Goal: Find specific page/section: Find specific page/section

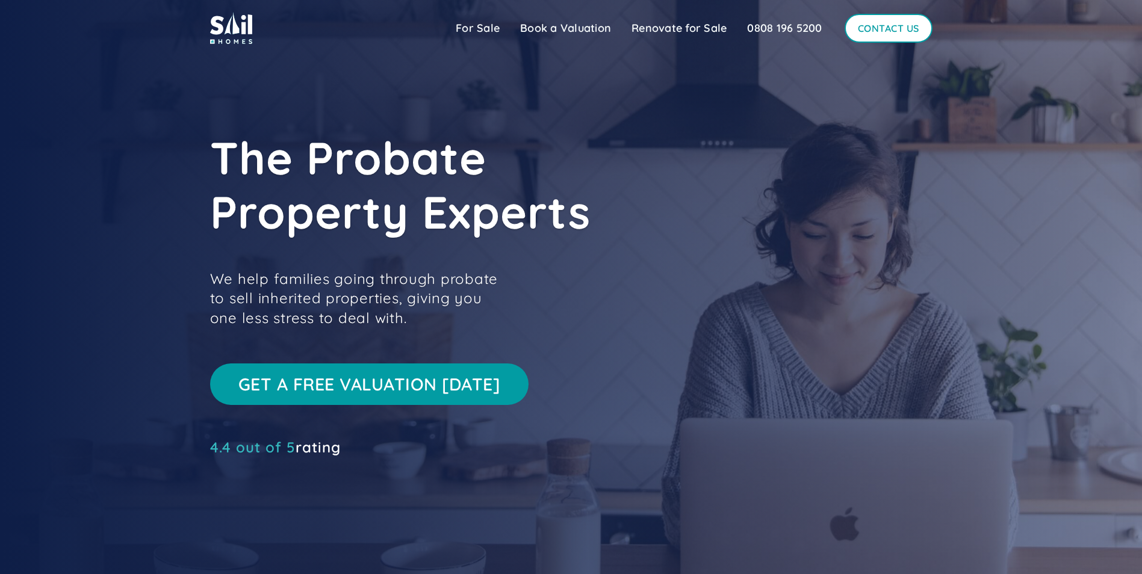
click at [881, 30] on link "Contact Us" at bounding box center [889, 28] width 88 height 29
click at [480, 24] on link "For Sale" at bounding box center [477, 28] width 64 height 24
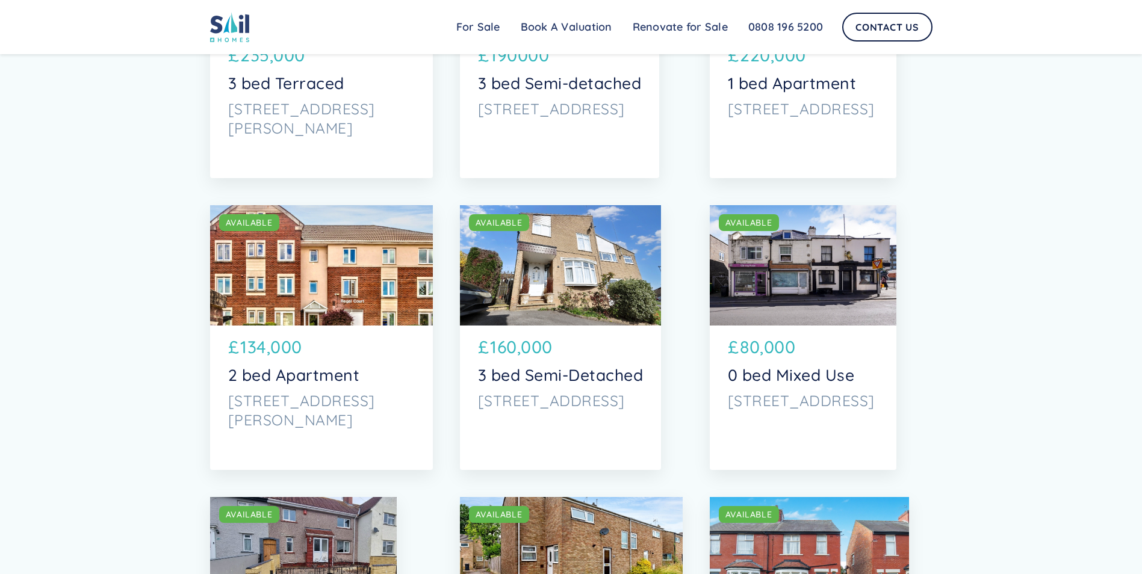
scroll to position [2055, 0]
click at [548, 272] on div "SOLD AVAILABLE" at bounding box center [561, 266] width 202 height 120
